Goal: Information Seeking & Learning: Learn about a topic

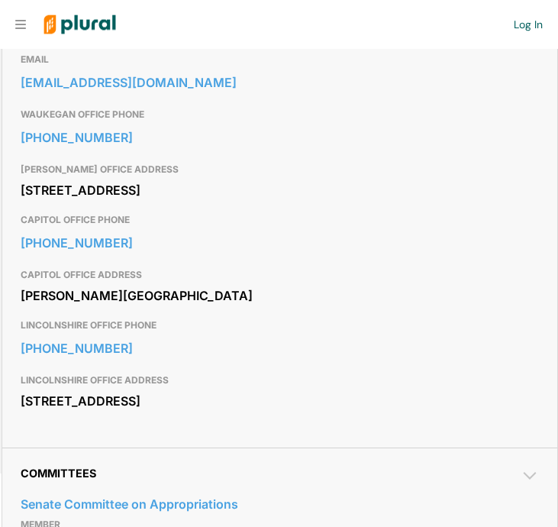
scroll to position [540, 0]
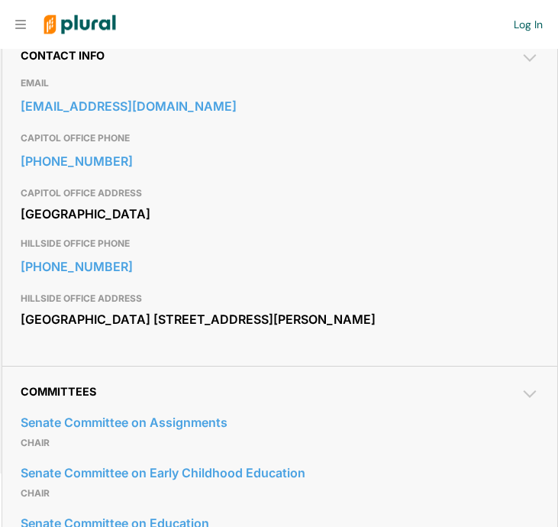
scroll to position [561, 0]
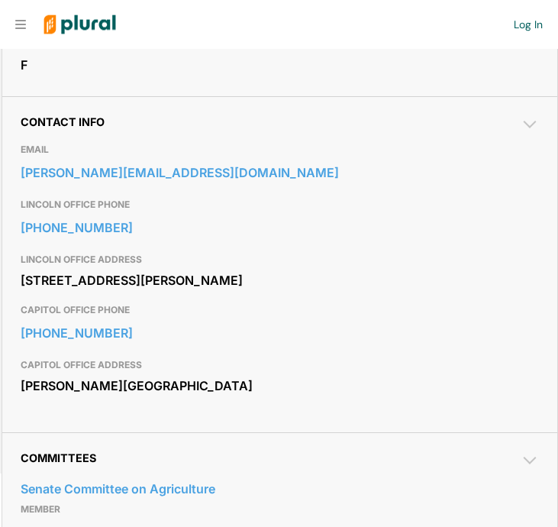
scroll to position [494, 0]
